Goal: Transaction & Acquisition: Purchase product/service

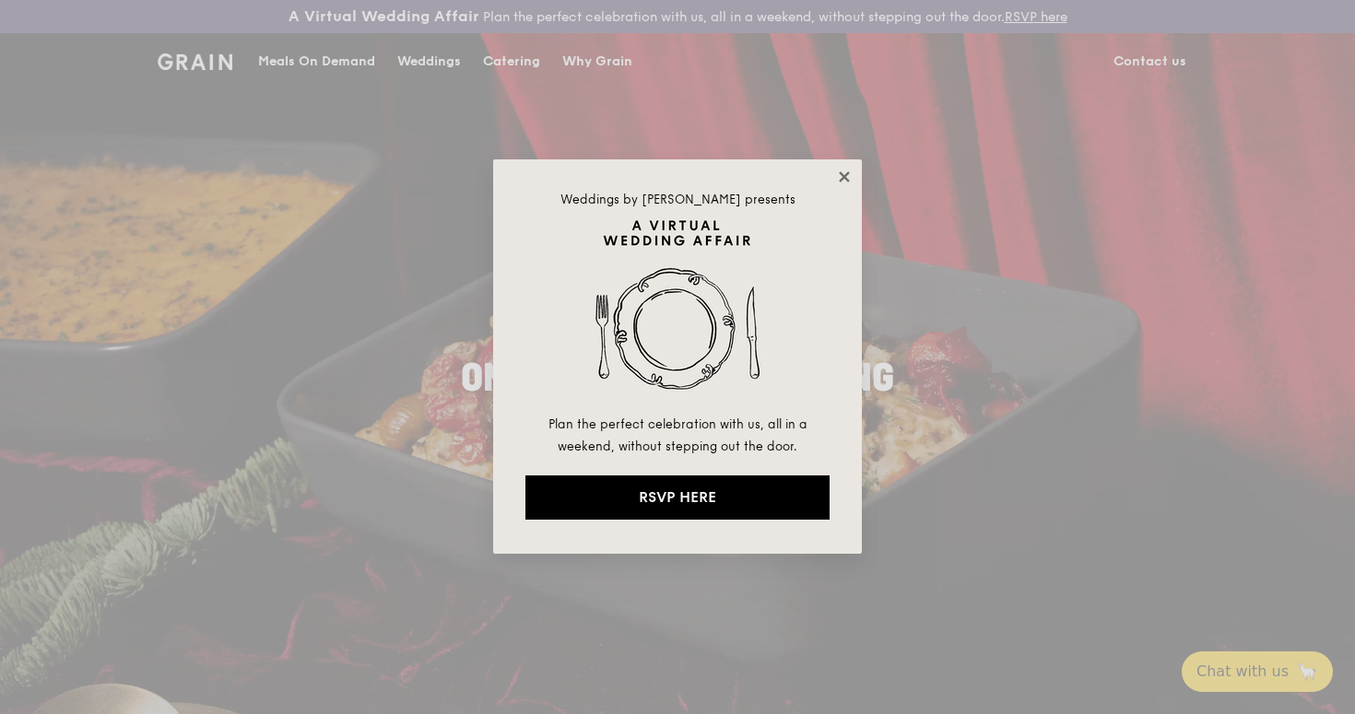
click at [841, 177] on icon at bounding box center [844, 177] width 17 height 17
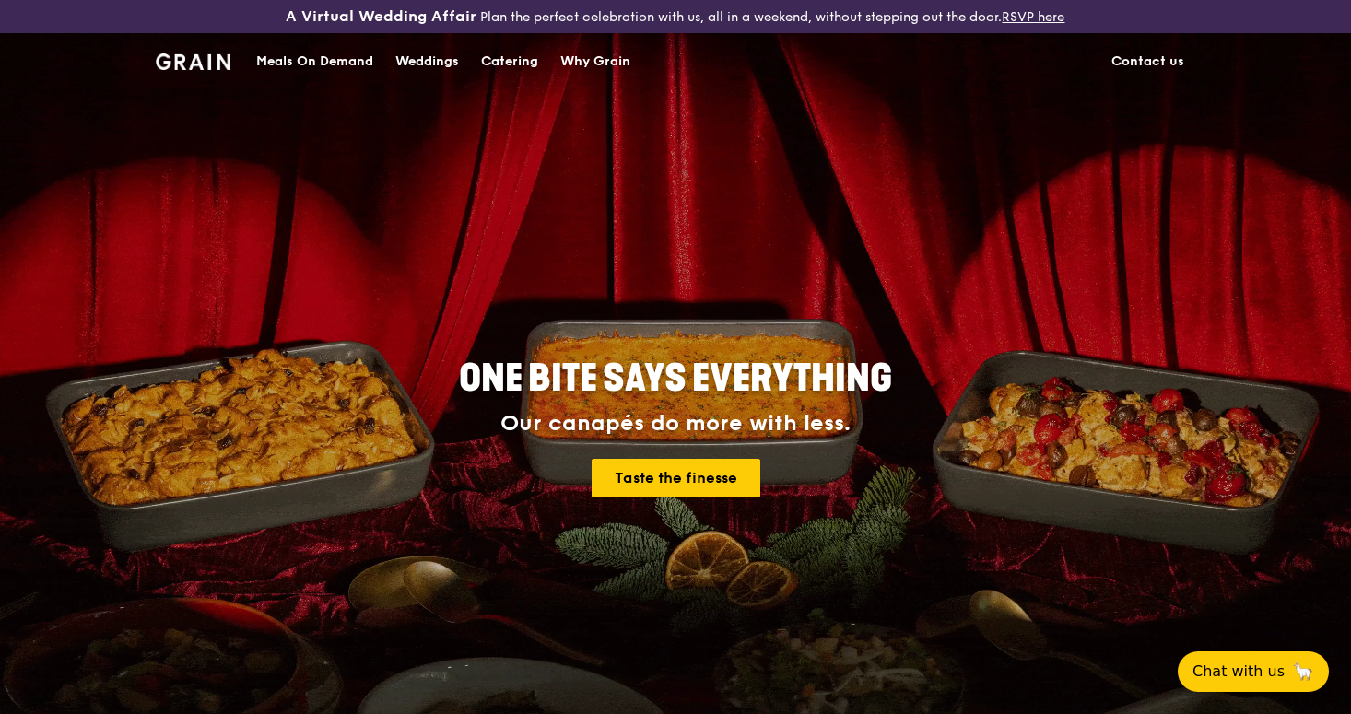
click at [516, 59] on div "Catering" at bounding box center [509, 61] width 57 height 55
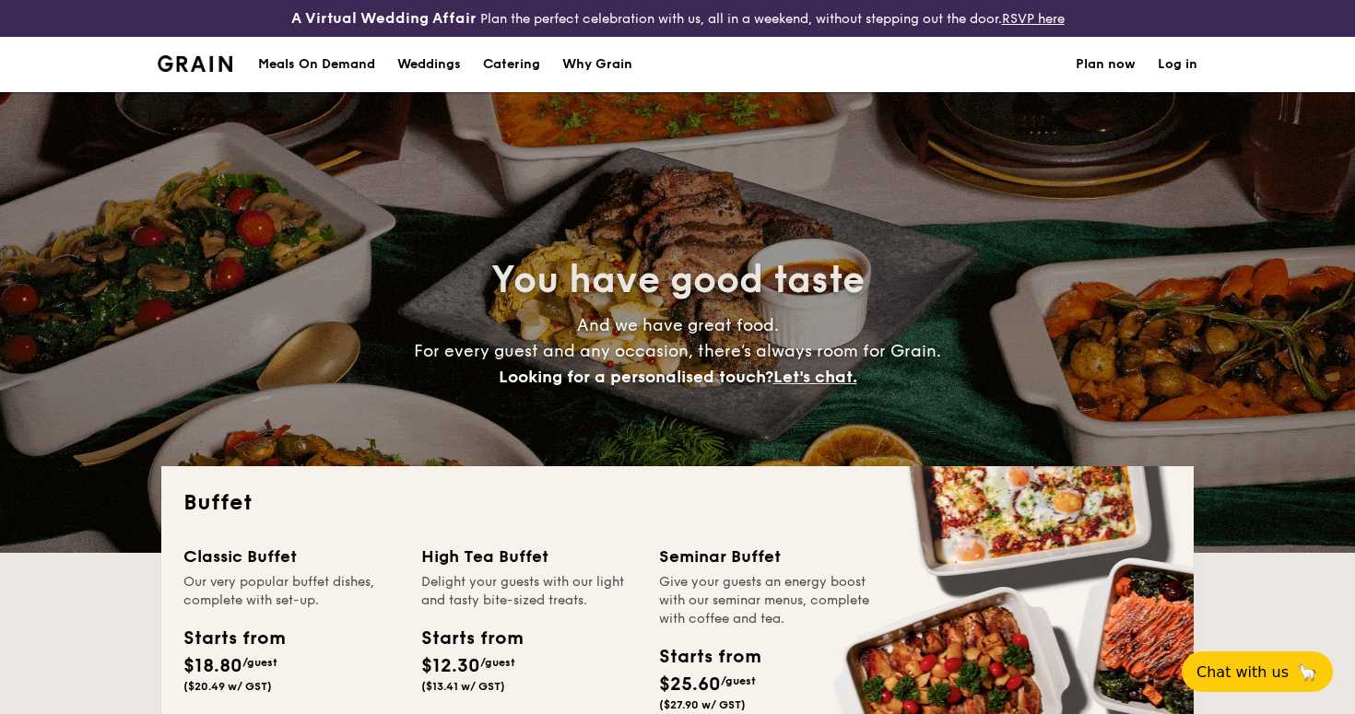
select select
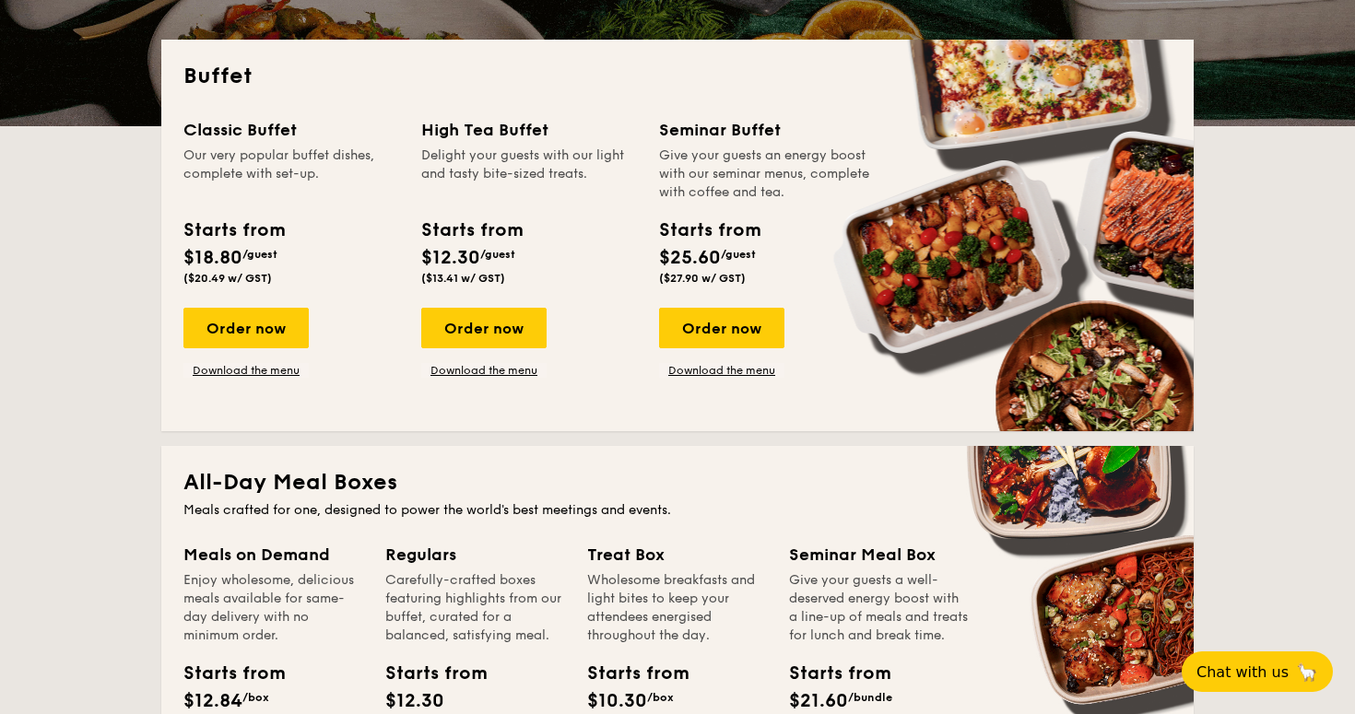
scroll to position [414, 0]
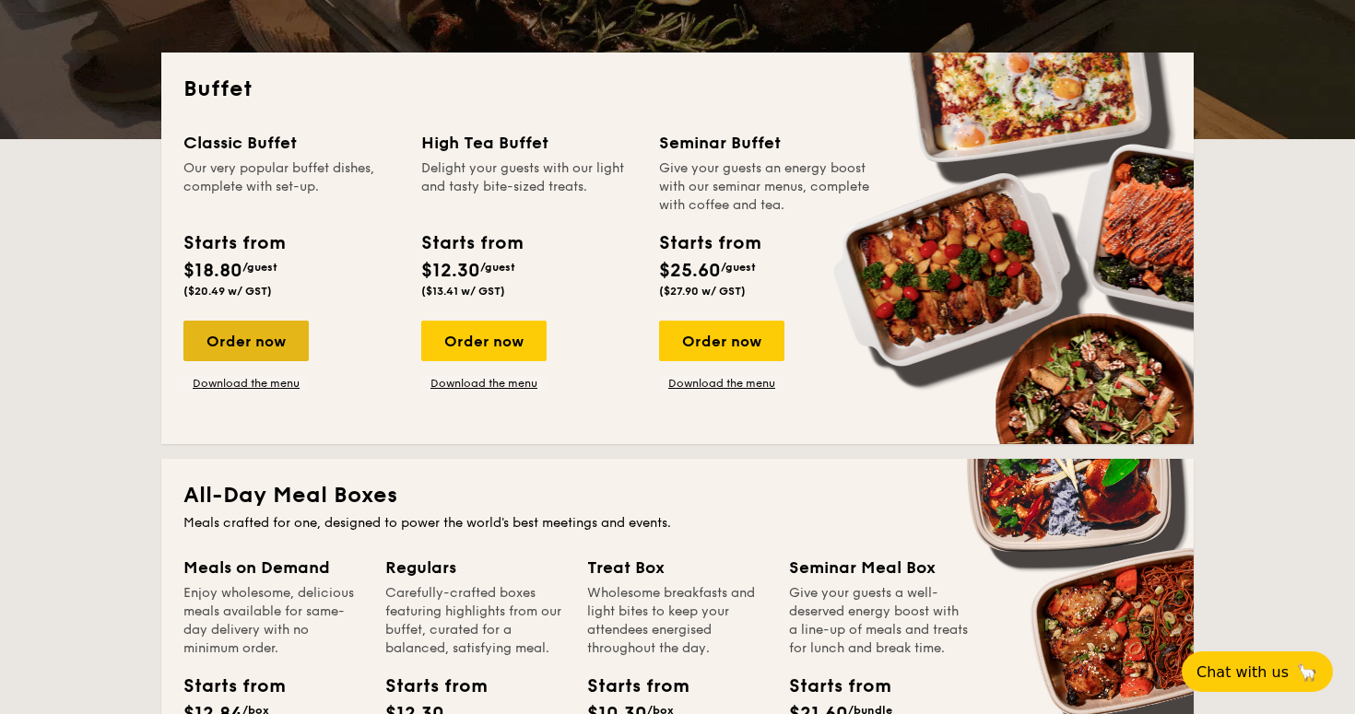
click at [251, 343] on div "Order now" at bounding box center [245, 341] width 125 height 41
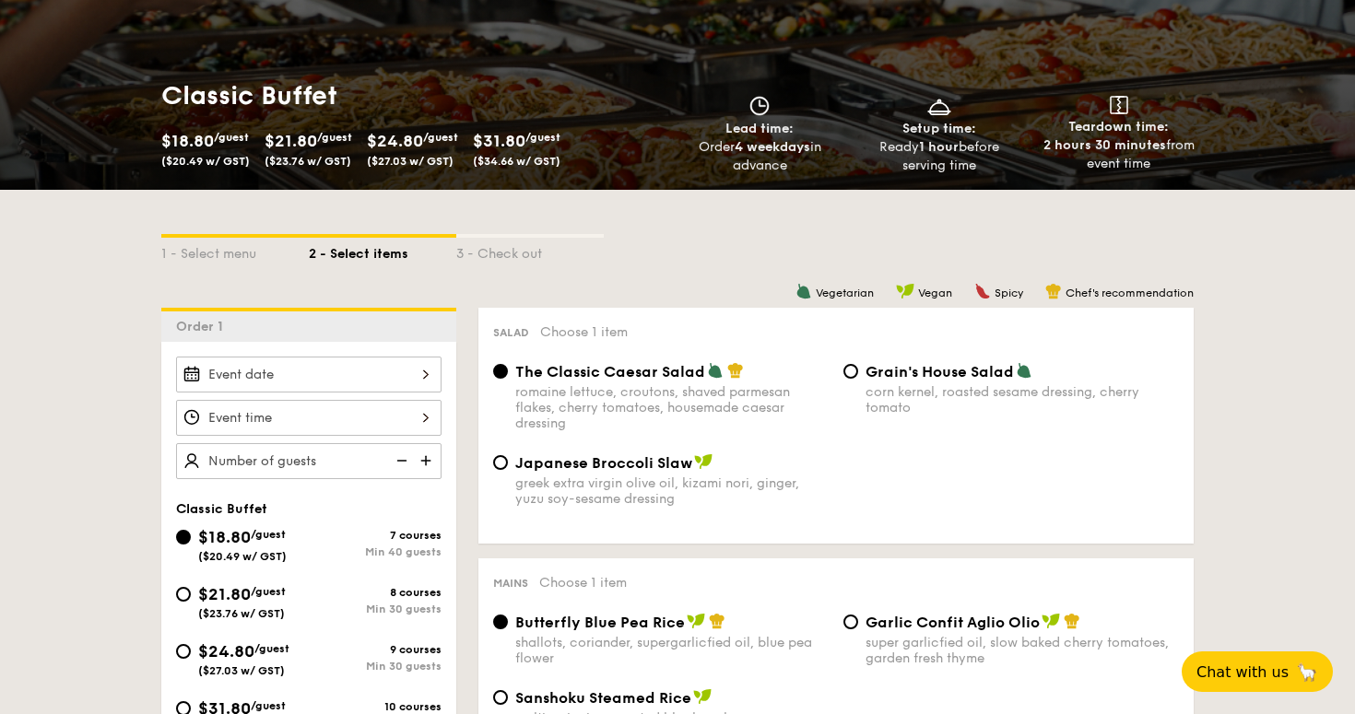
scroll to position [253, 0]
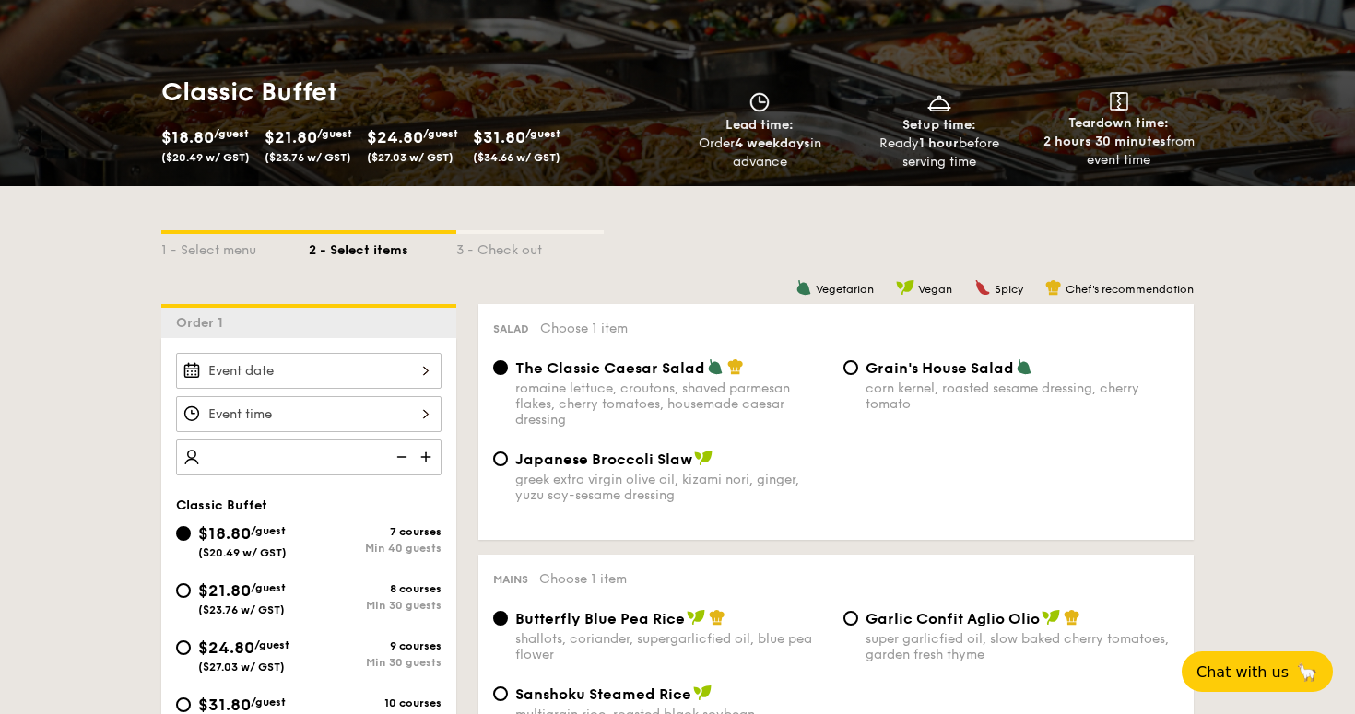
click at [430, 456] on img at bounding box center [428, 457] width 28 height 35
click at [403, 453] on img at bounding box center [400, 457] width 28 height 35
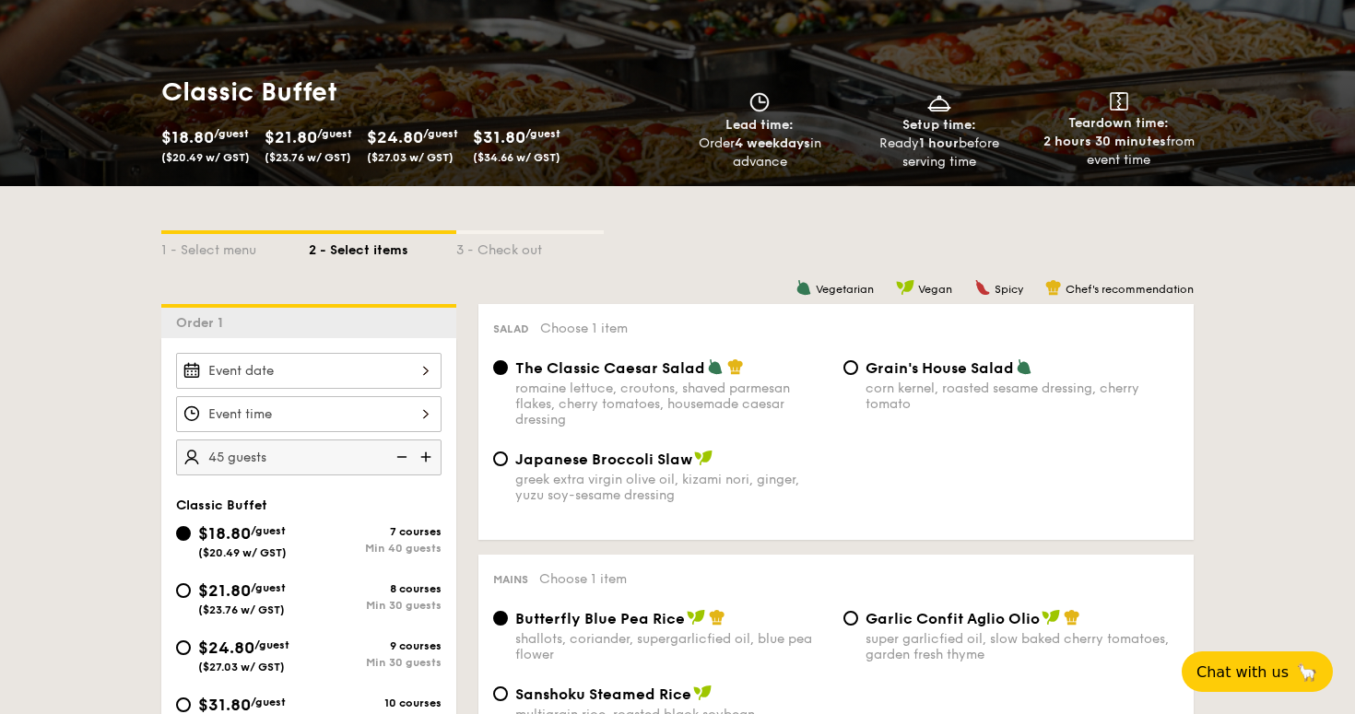
type input "40 guests"
click at [403, 453] on img at bounding box center [400, 457] width 28 height 35
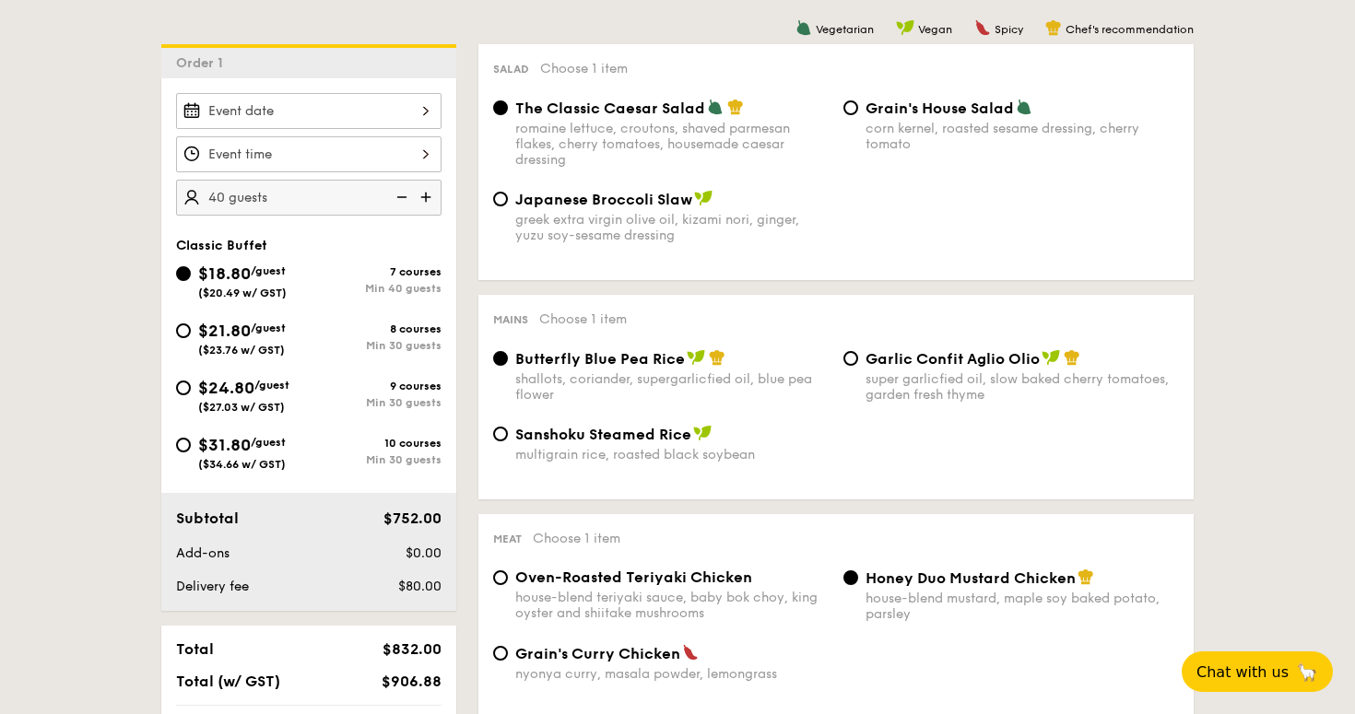
scroll to position [516, 0]
